Goal: Register for event/course

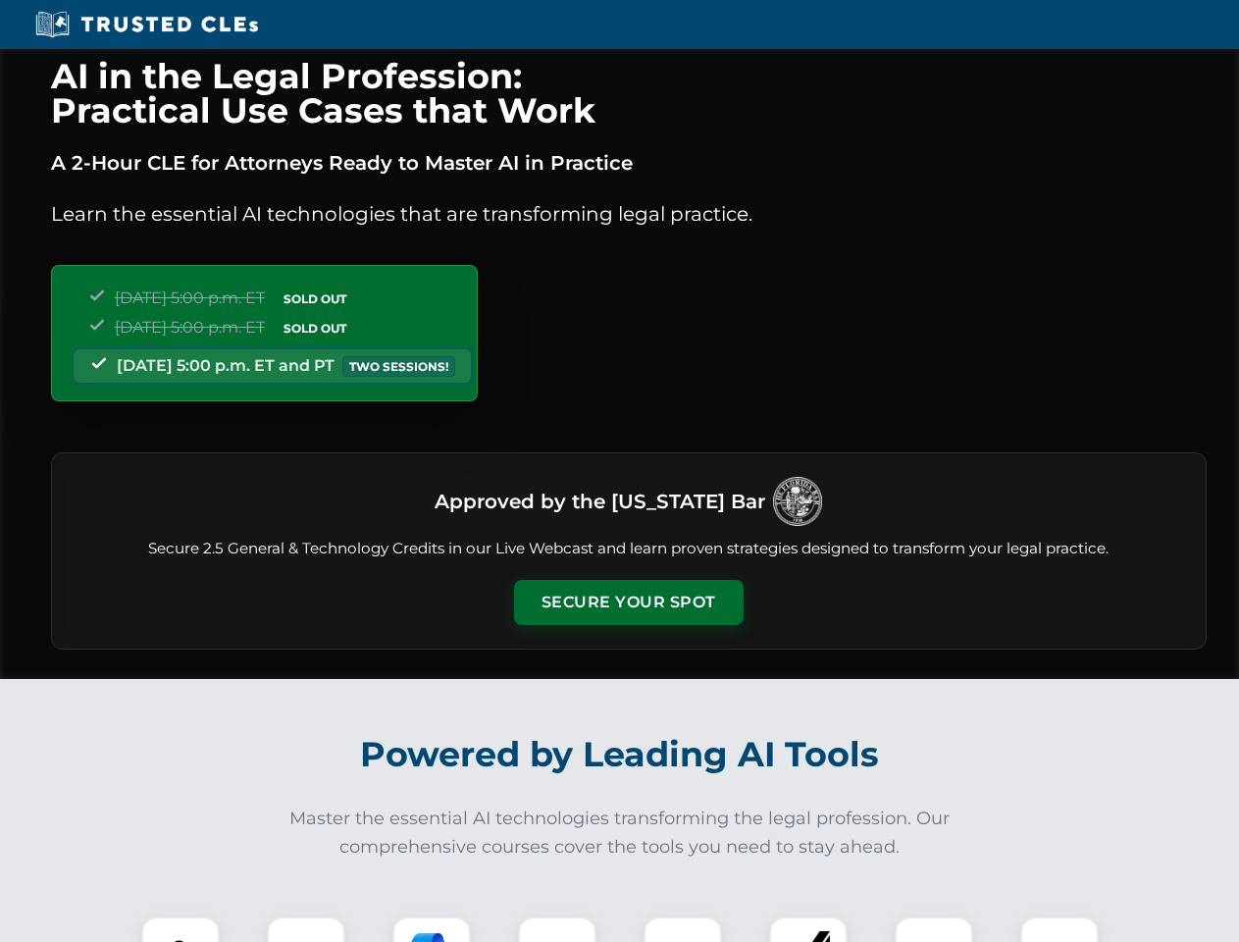
click at [628, 603] on button "Secure Your Spot" at bounding box center [629, 602] width 230 height 45
click at [181, 929] on img at bounding box center [180, 955] width 57 height 57
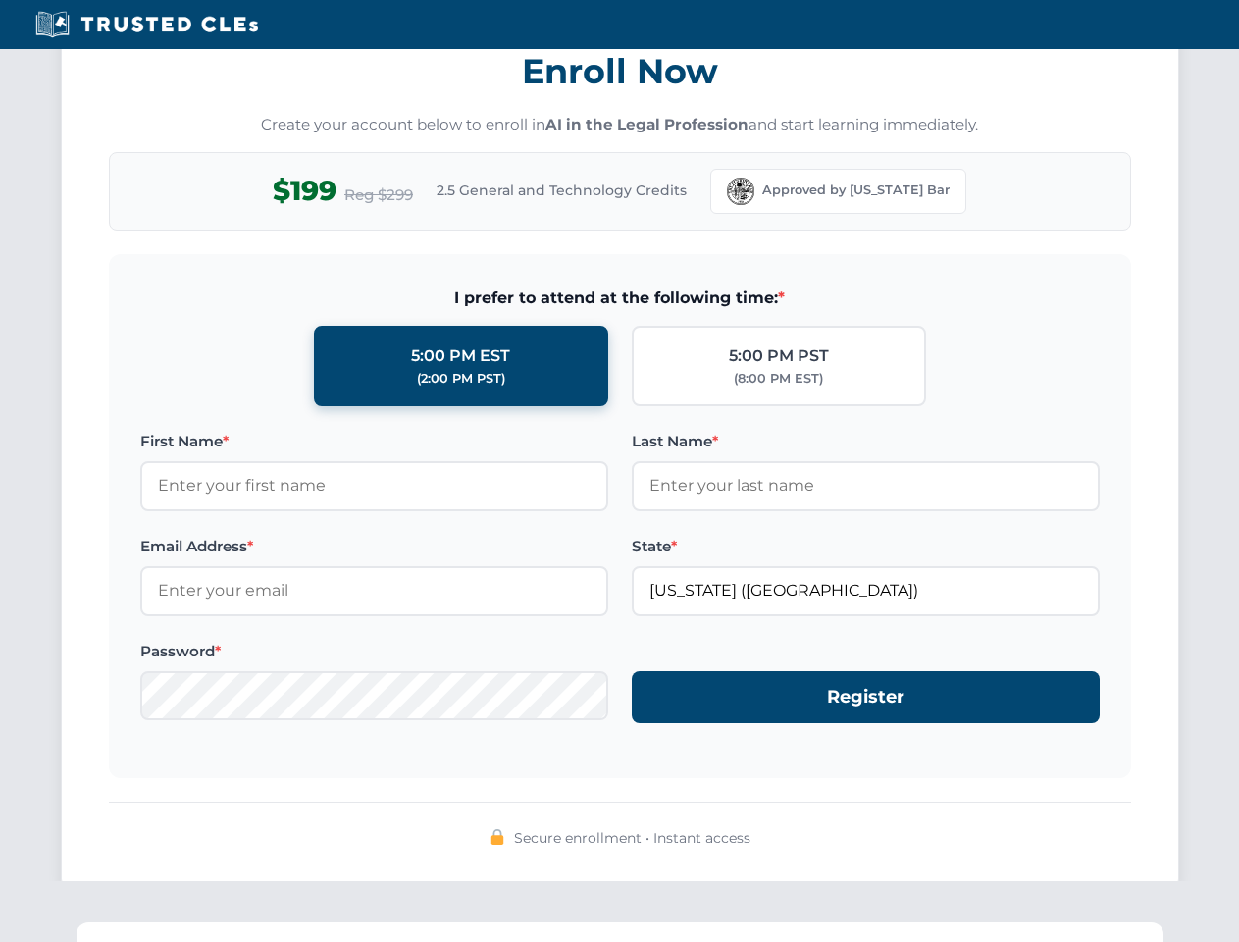
scroll to position [1926, 0]
